Goal: Task Accomplishment & Management: Manage account settings

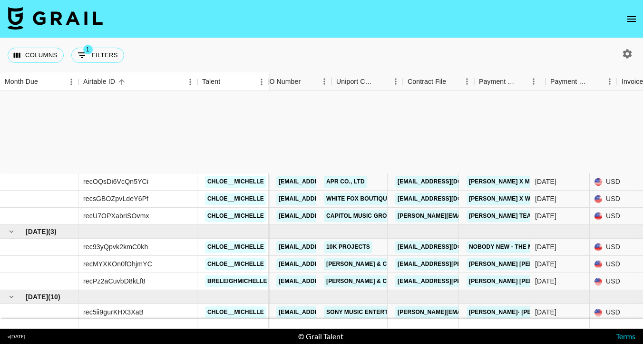
scroll to position [132, 782]
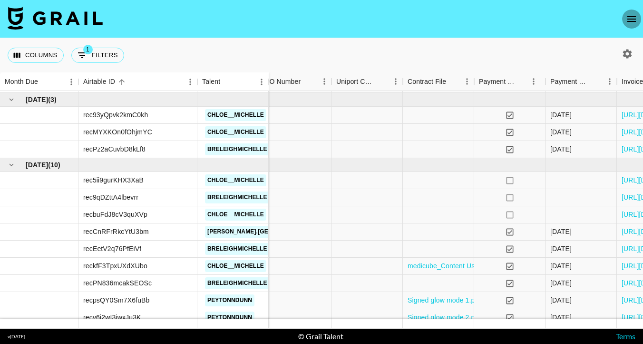
click at [631, 21] on icon "open drawer" at bounding box center [632, 19] width 9 height 6
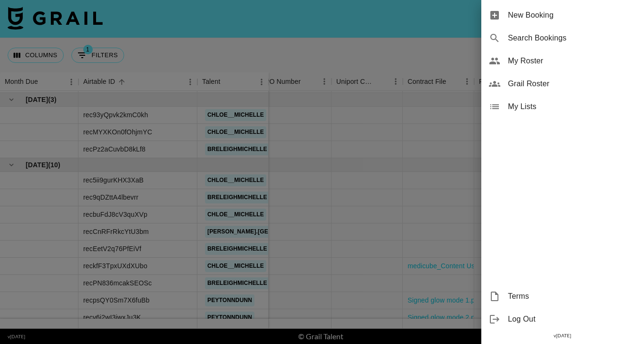
click at [560, 69] on div "My Roster" at bounding box center [563, 60] width 162 height 23
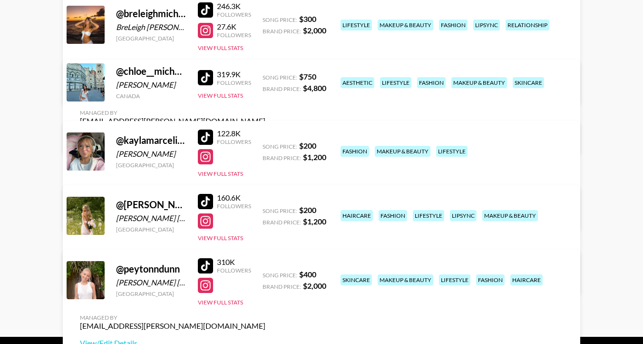
scroll to position [153, 0]
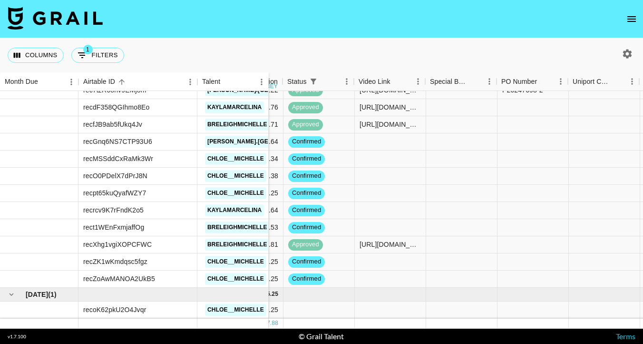
scroll to position [441, 540]
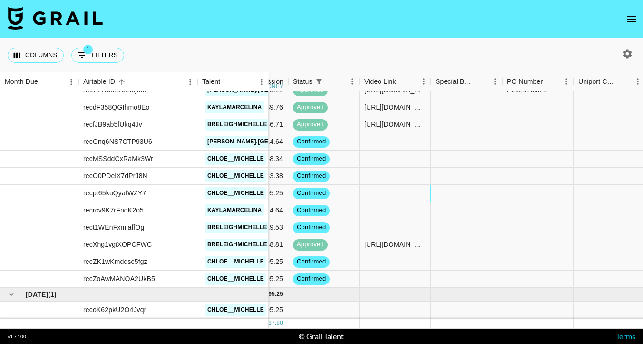
click at [375, 194] on div at bounding box center [395, 193] width 71 height 17
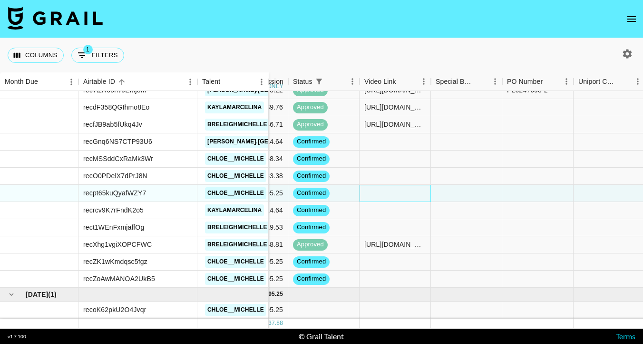
click at [375, 194] on div at bounding box center [395, 193] width 71 height 17
type input "[URL][DOMAIN_NAME]"
click at [387, 216] on div at bounding box center [395, 210] width 71 height 17
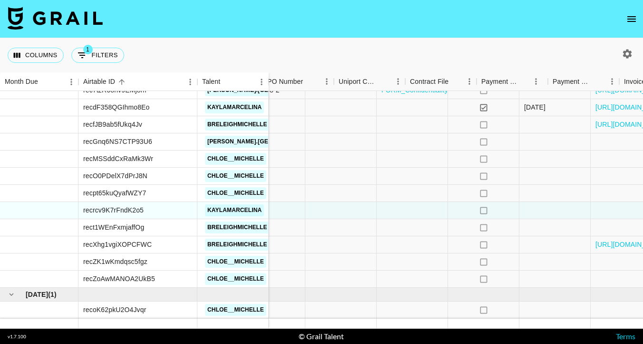
scroll to position [441, 865]
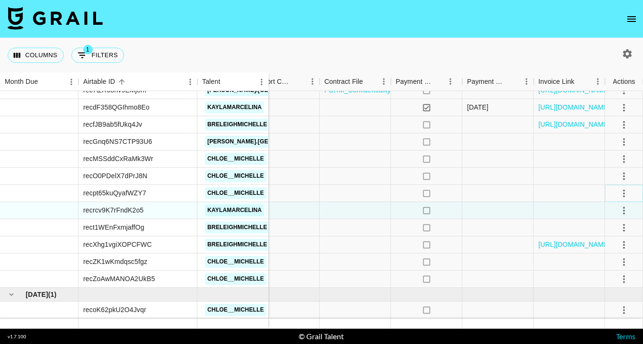
click at [623, 193] on icon "select merge strategy" at bounding box center [624, 193] width 2 height 8
click at [604, 280] on div "Approve" at bounding box center [603, 281] width 29 height 11
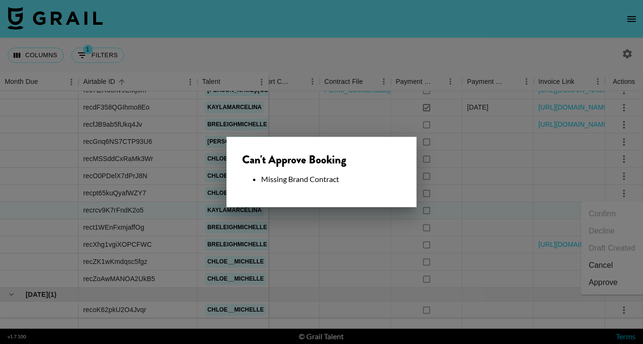
click at [387, 223] on div at bounding box center [321, 172] width 643 height 344
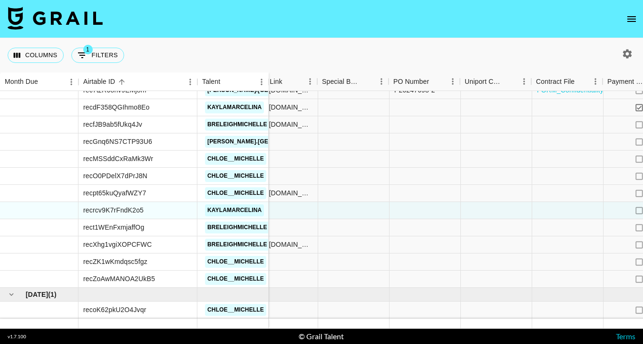
scroll to position [441, 662]
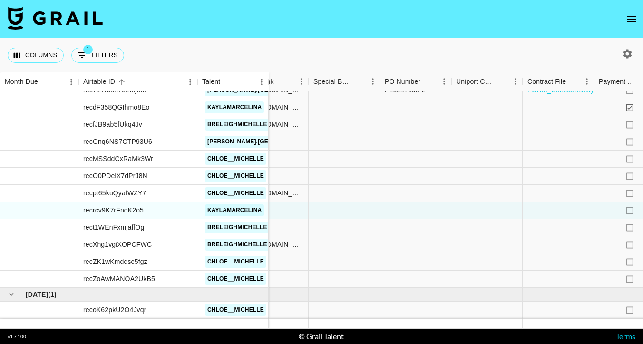
click at [547, 193] on div at bounding box center [558, 193] width 71 height 17
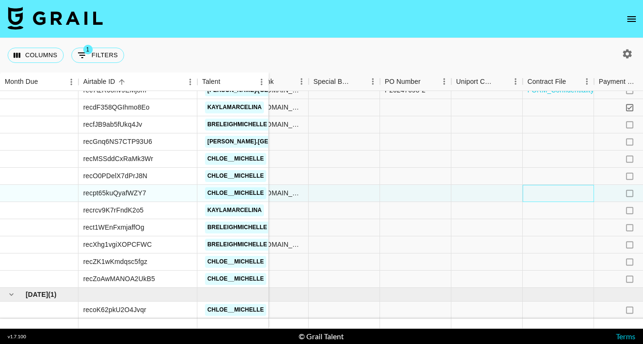
click at [547, 193] on div at bounding box center [558, 193] width 71 height 17
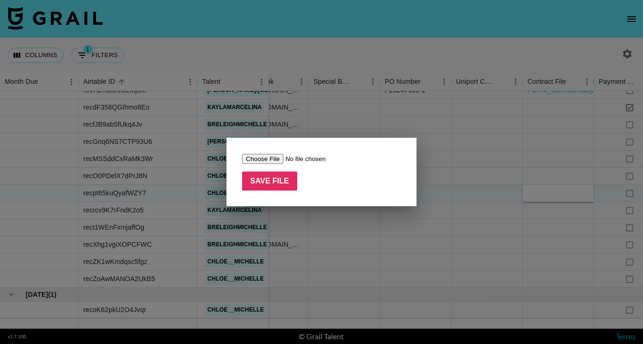
click at [251, 158] on input "file" at bounding box center [302, 159] width 120 height 10
click at [484, 49] on div at bounding box center [321, 172] width 643 height 344
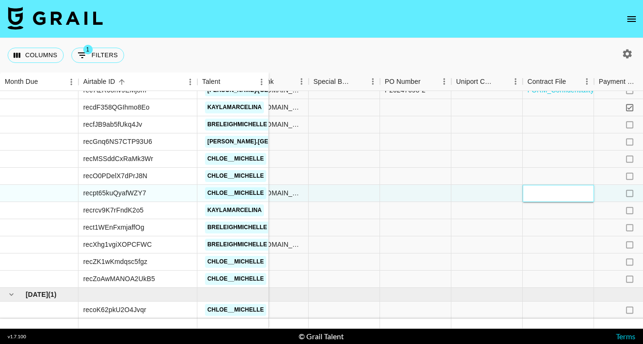
click at [541, 191] on div at bounding box center [558, 193] width 71 height 17
click at [538, 197] on div at bounding box center [558, 193] width 71 height 17
click at [538, 221] on div at bounding box center [558, 227] width 71 height 17
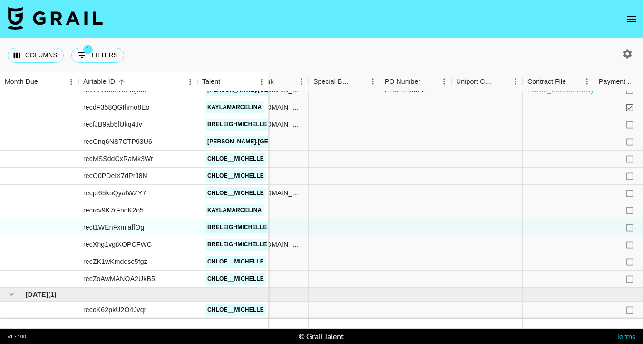
click at [538, 197] on div at bounding box center [558, 193] width 71 height 17
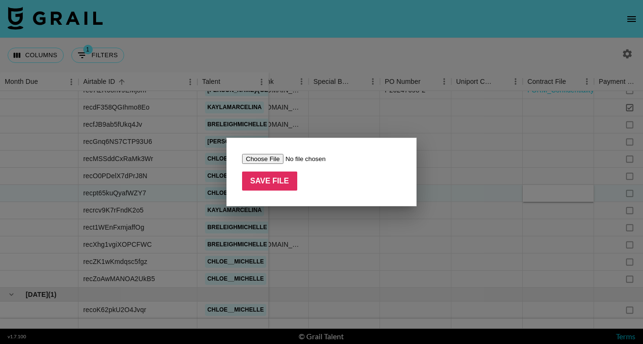
click at [264, 158] on input "file" at bounding box center [302, 159] width 120 height 10
type input "C:\fakepath\Blanca_2025 AXIS-Y Paid Influencer Collaboration Agreement_chloe__m…"
click at [261, 180] on input "Save File" at bounding box center [269, 180] width 55 height 19
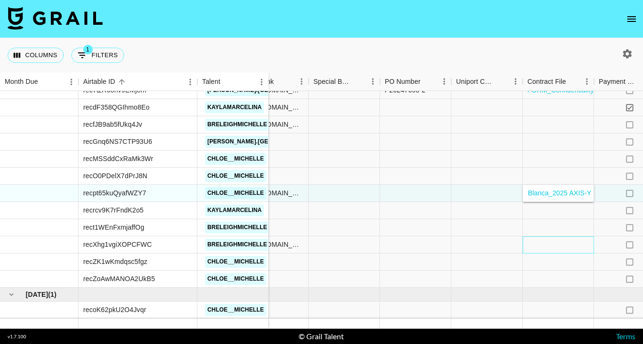
click at [547, 243] on div at bounding box center [558, 244] width 71 height 17
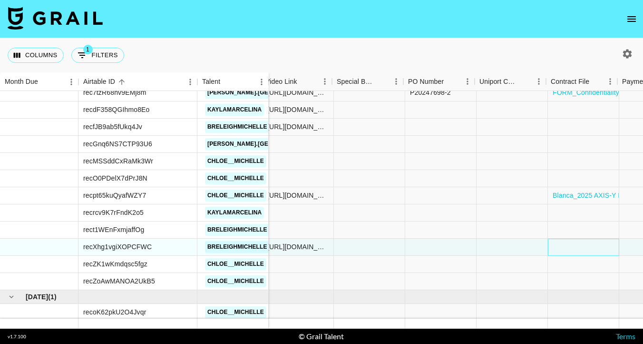
scroll to position [439, 646]
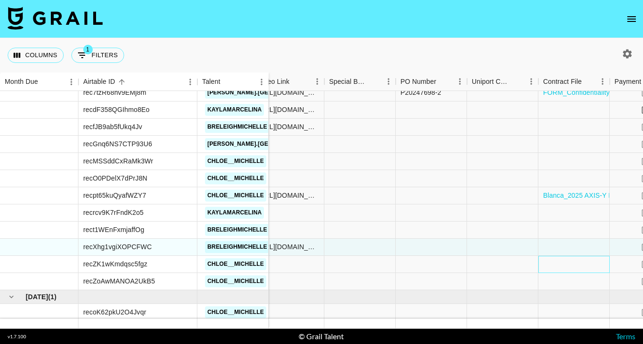
click at [561, 265] on div at bounding box center [574, 264] width 71 height 17
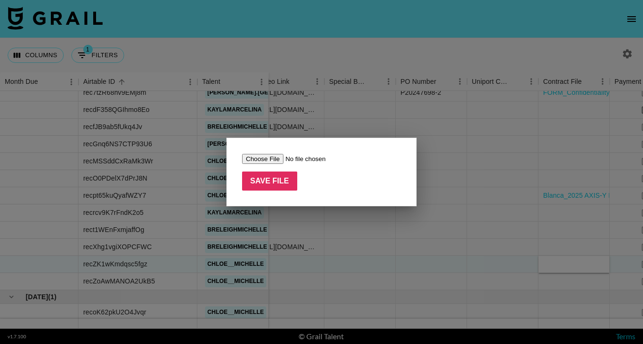
click at [254, 161] on input "file" at bounding box center [302, 159] width 120 height 10
type input "C:\fakepath\Blanca_2025 AXIS-Y Paid Influencer Collaboration Agreement_chloe__m…"
click at [270, 181] on input "Save File" at bounding box center [269, 180] width 55 height 19
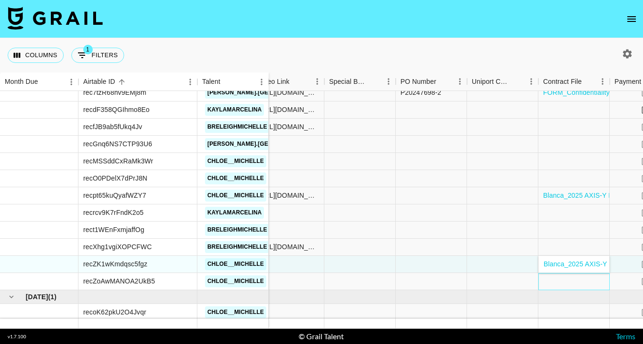
click at [562, 281] on div at bounding box center [574, 281] width 71 height 17
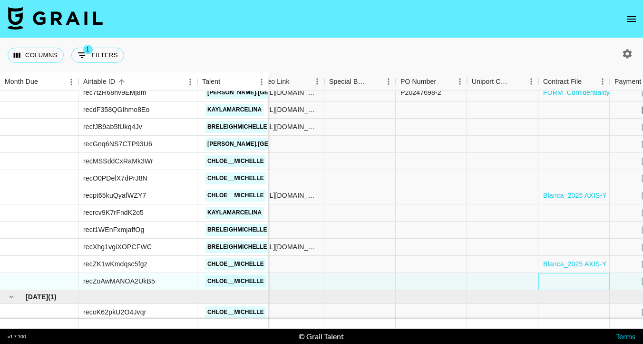
click at [562, 281] on div at bounding box center [574, 281] width 71 height 17
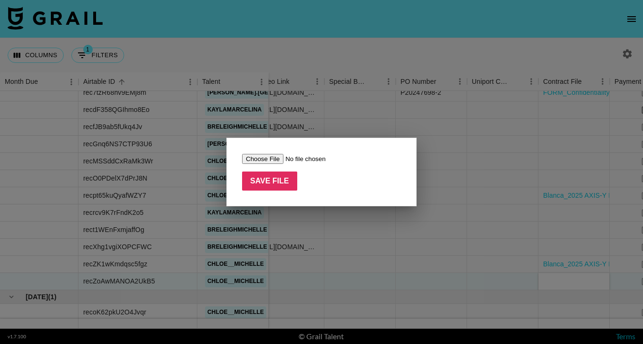
click at [259, 158] on input "file" at bounding box center [302, 159] width 120 height 10
type input "C:\fakepath\Blanca_2025 AXIS-Y Paid Influencer Collaboration Agreement_chloe__m…"
click at [272, 183] on input "Save File" at bounding box center [269, 180] width 55 height 19
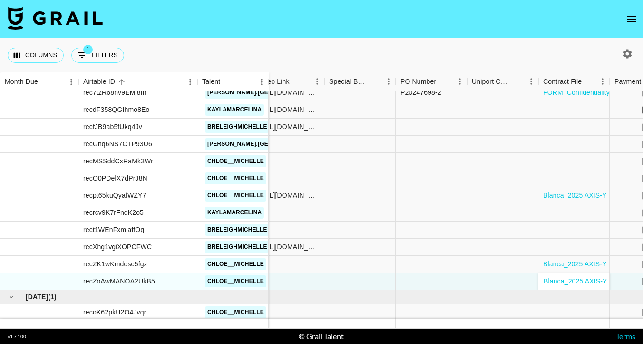
click at [445, 283] on div at bounding box center [431, 281] width 71 height 17
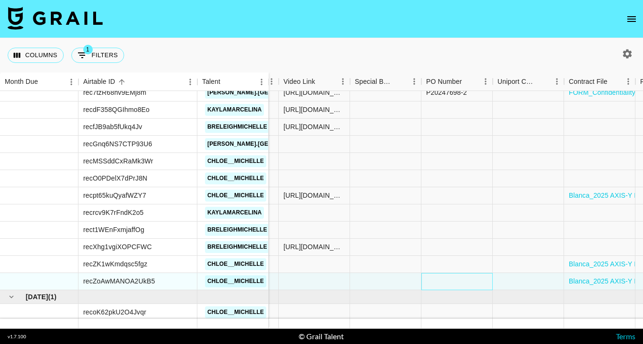
scroll to position [439, 865]
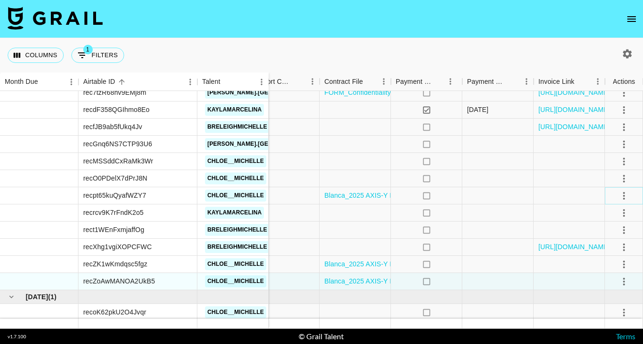
click at [626, 193] on icon "select merge strategy" at bounding box center [624, 195] width 11 height 11
click at [603, 287] on div "Approve" at bounding box center [603, 284] width 29 height 11
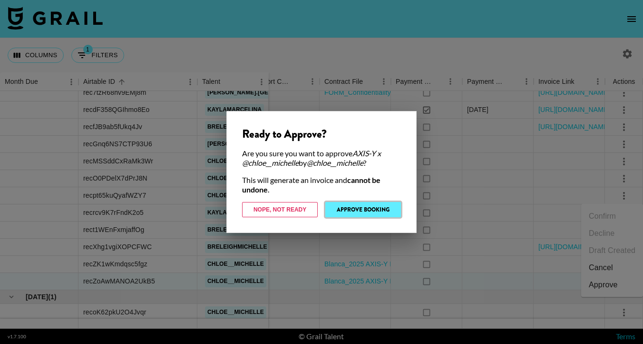
click at [363, 213] on button "Approve Booking" at bounding box center [363, 209] width 76 height 15
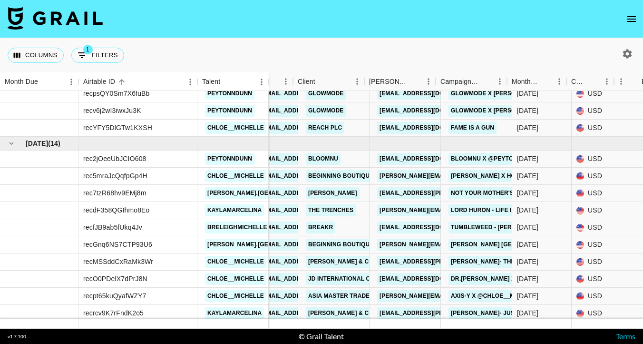
scroll to position [338, 0]
